Goal: Task Accomplishment & Management: Manage account settings

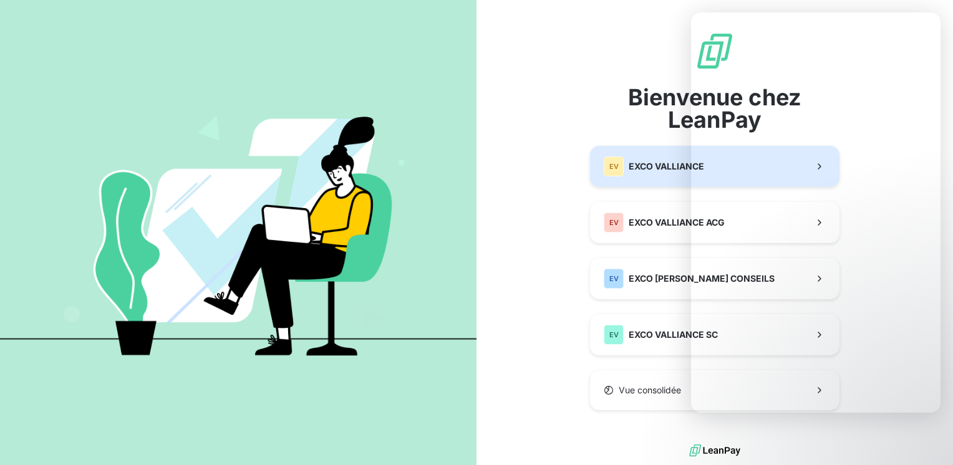
click at [641, 170] on span "EXCO VALLIANCE" at bounding box center [666, 166] width 75 height 12
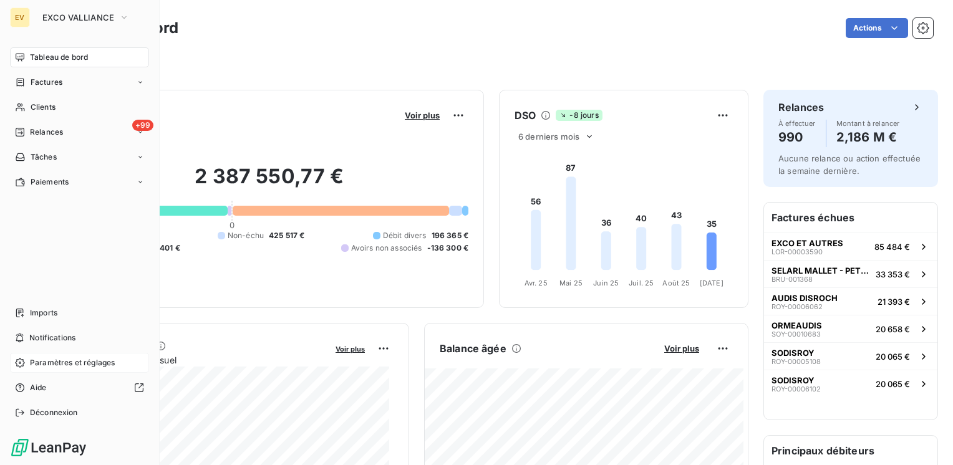
click at [96, 362] on span "Paramètres et réglages" at bounding box center [72, 362] width 85 height 11
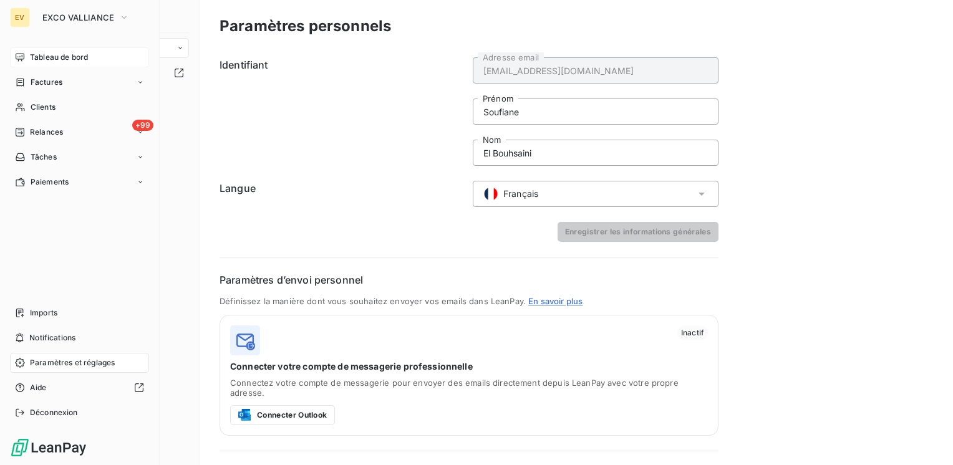
click at [76, 58] on span "Tableau de bord" at bounding box center [59, 57] width 58 height 11
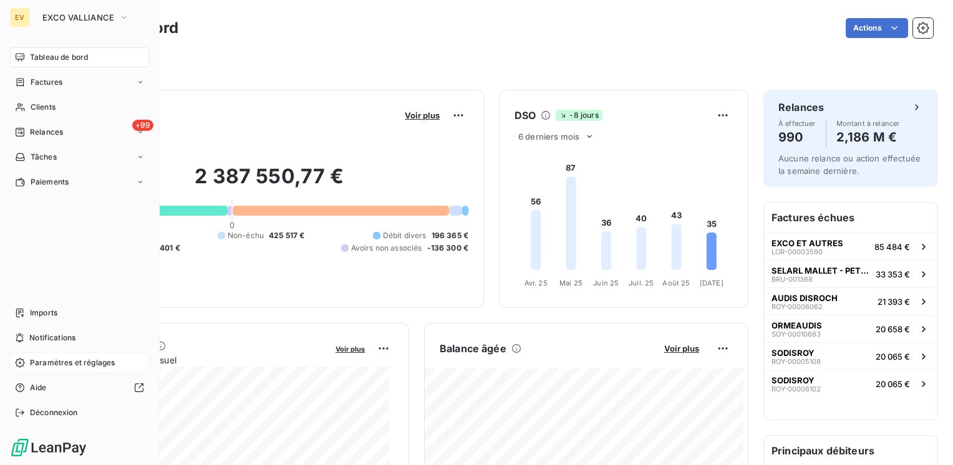
click at [76, 368] on span "Paramètres et réglages" at bounding box center [72, 362] width 85 height 11
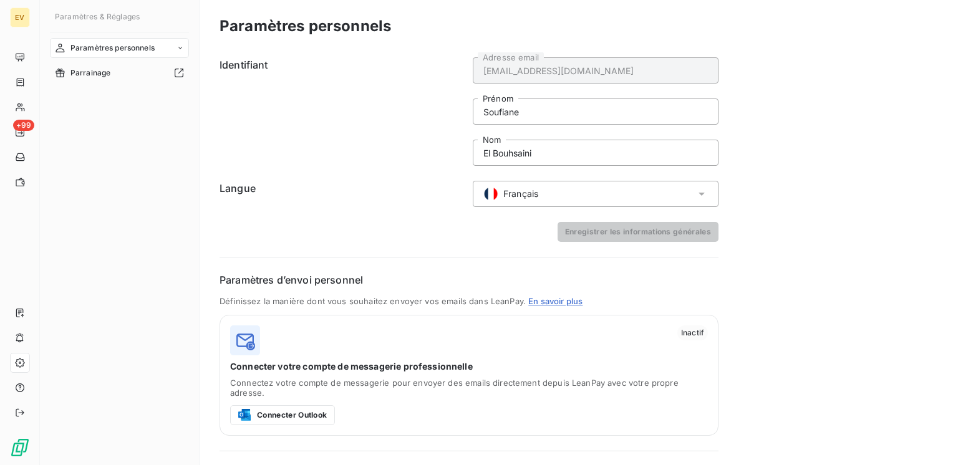
click at [173, 51] on div "Paramètres personnels" at bounding box center [119, 48] width 139 height 20
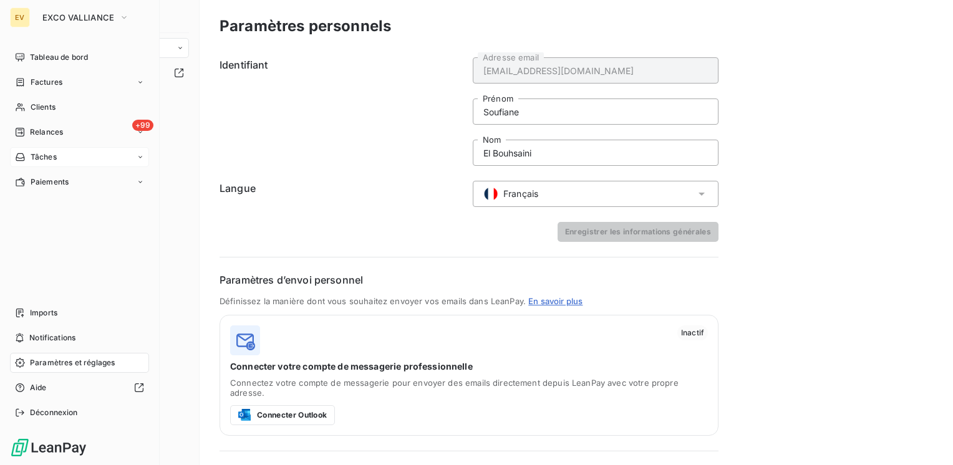
click at [95, 163] on div "Tâches" at bounding box center [79, 157] width 139 height 20
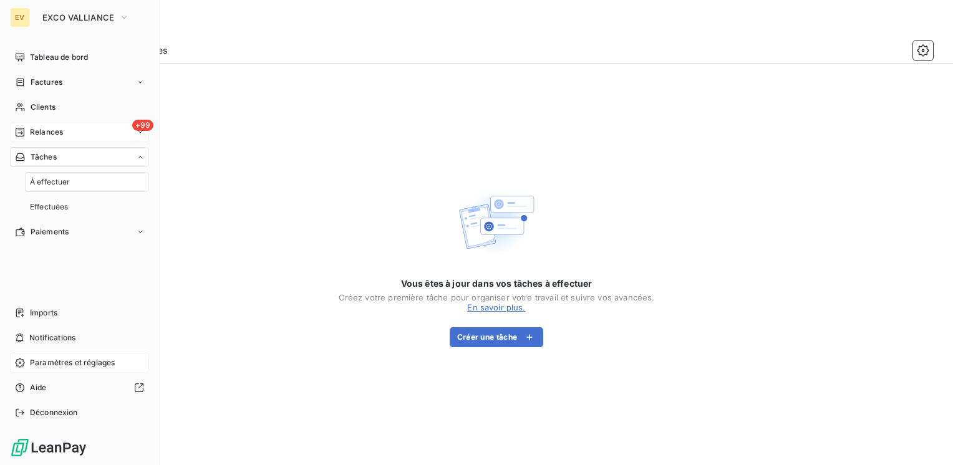
click at [77, 131] on div "+99 Relances" at bounding box center [79, 132] width 139 height 20
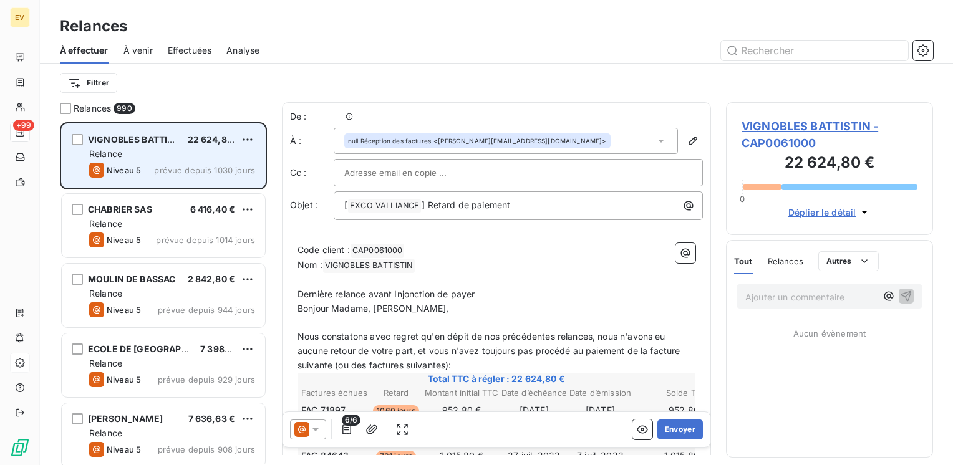
scroll to position [334, 197]
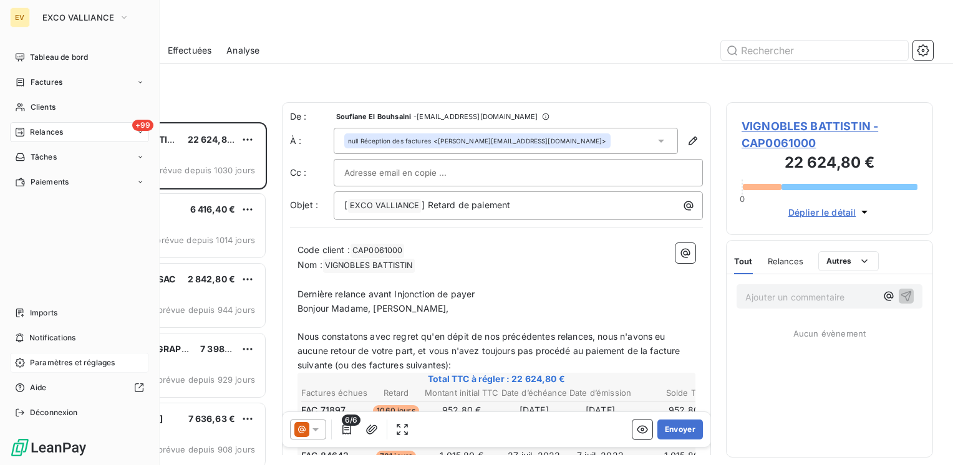
click at [22, 363] on icon at bounding box center [20, 363] width 10 height 10
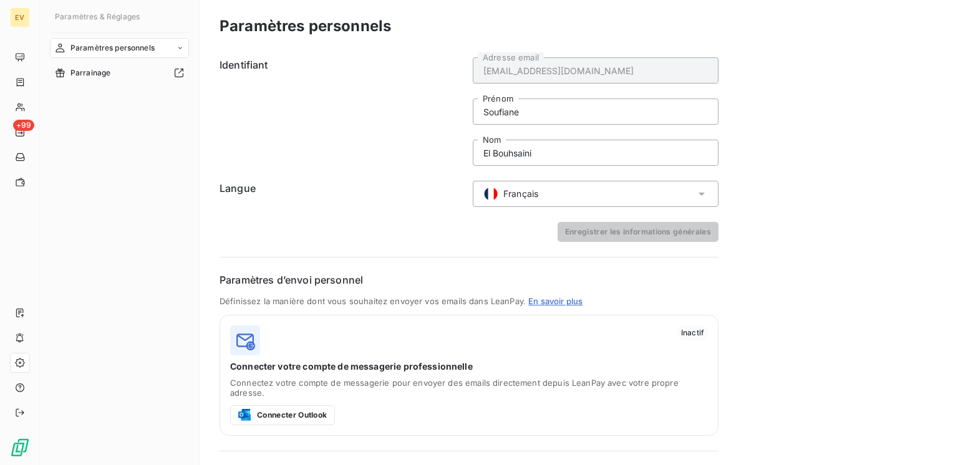
click at [175, 50] on div "Paramètres personnels" at bounding box center [119, 48] width 139 height 20
click at [130, 94] on span "Centre de notifications" at bounding box center [111, 97] width 82 height 11
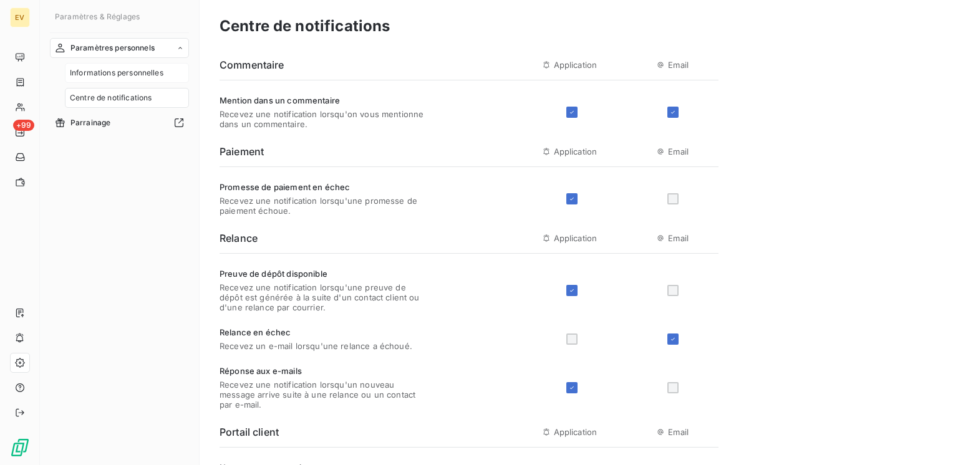
click at [137, 80] on div "Informations personnelles" at bounding box center [127, 73] width 124 height 20
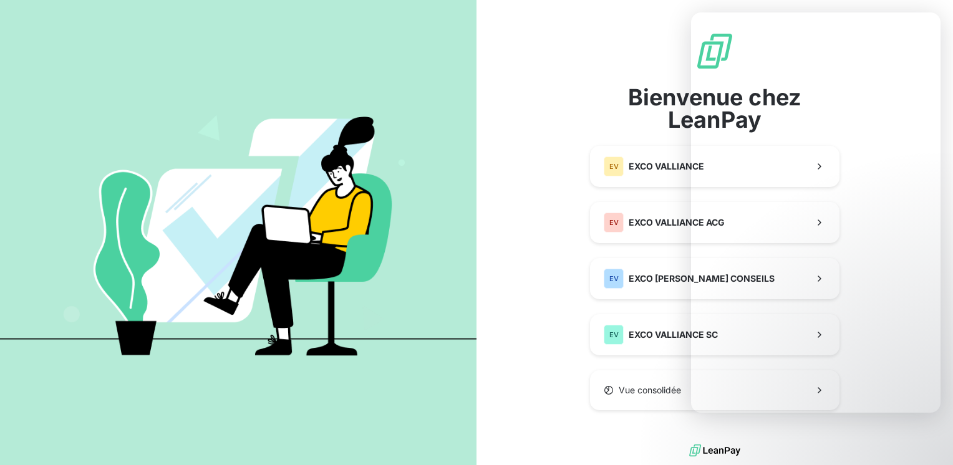
click at [558, 340] on div "Bienvenue chez LeanPay EV EXCO VALLIANCE EV EXCO VALLIANCE ACG EV EXCO VALLIANC…" at bounding box center [714, 220] width 476 height 441
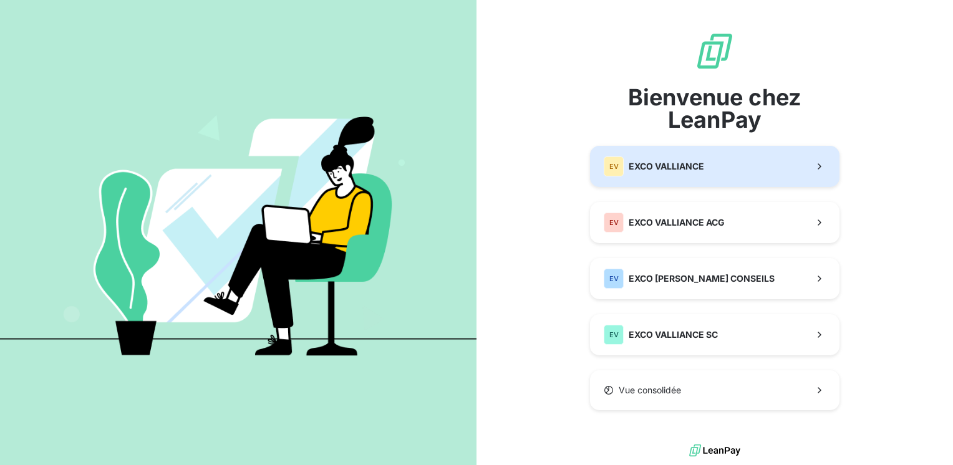
click at [755, 183] on button "EV EXCO VALLIANCE" at bounding box center [714, 166] width 249 height 41
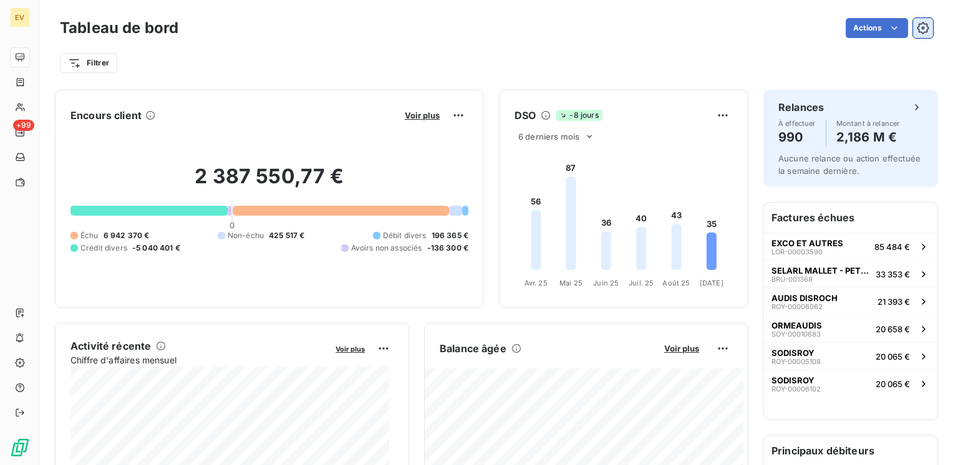
click at [917, 27] on icon "button" at bounding box center [923, 28] width 12 height 12
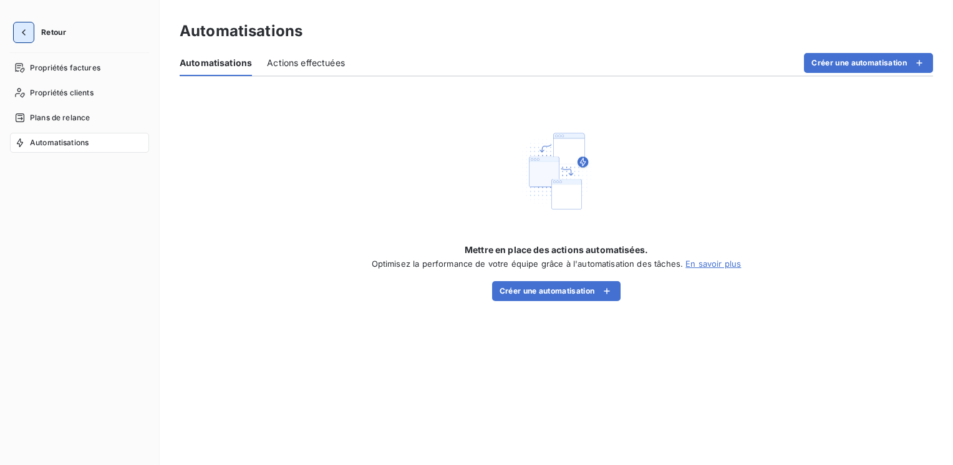
click at [22, 31] on icon "button" at bounding box center [23, 32] width 12 height 12
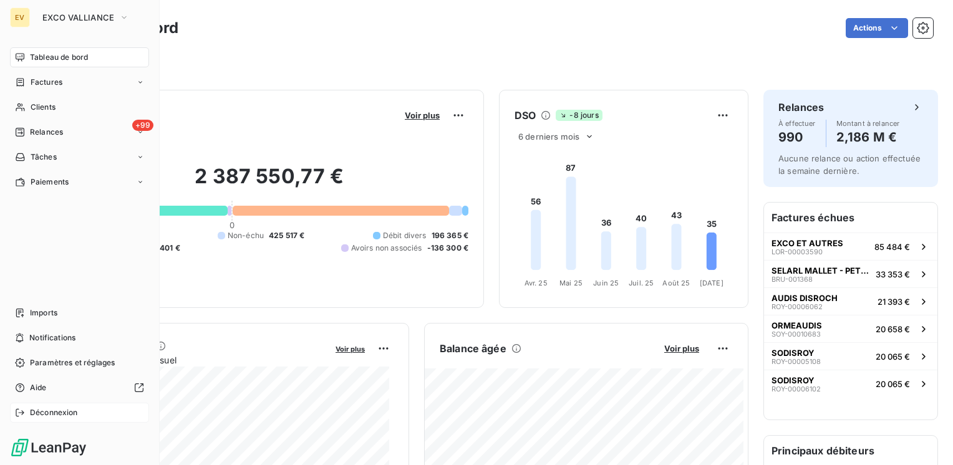
click at [69, 415] on span "Déconnexion" at bounding box center [54, 412] width 48 height 11
